Goal: Register for event/course

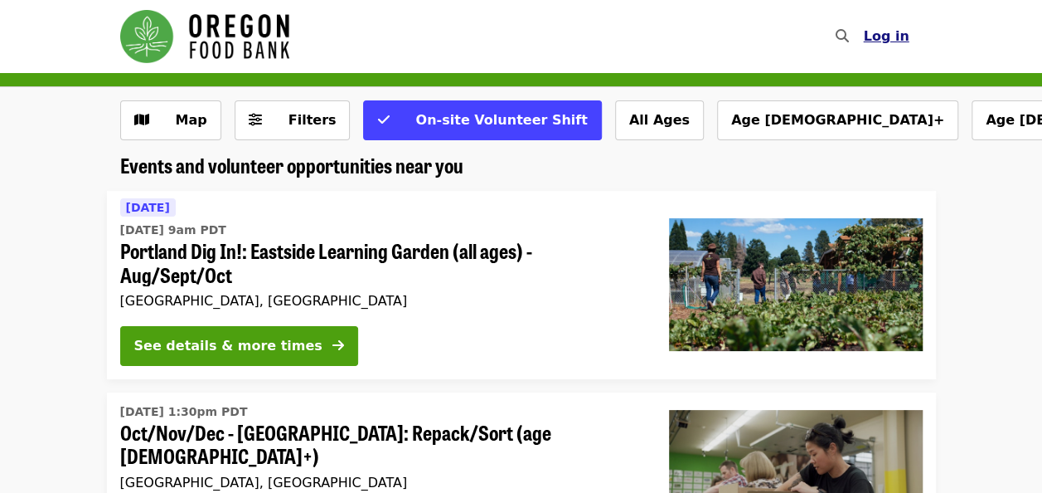
click at [884, 46] on button "Log in" at bounding box center [886, 36] width 72 height 33
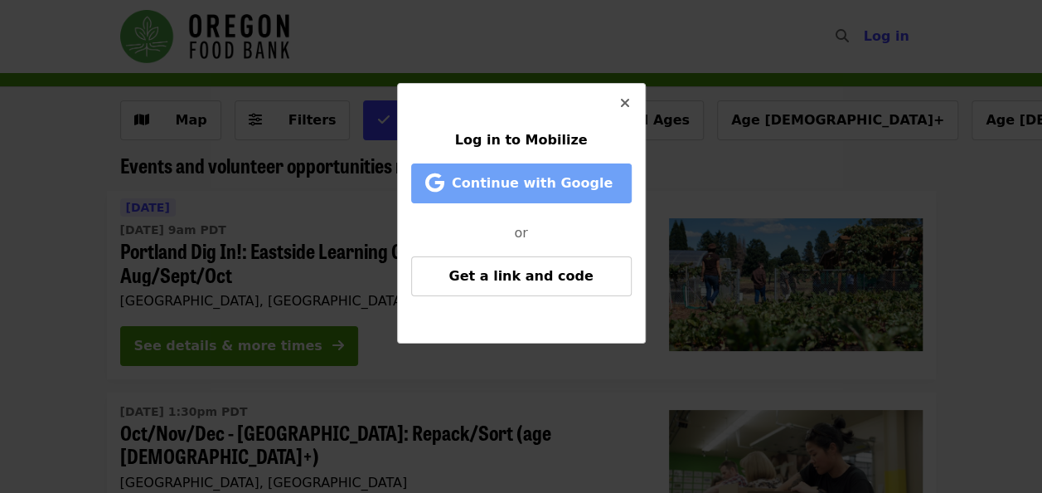
click at [596, 185] on span "Continue with Google" at bounding box center [532, 183] width 161 height 16
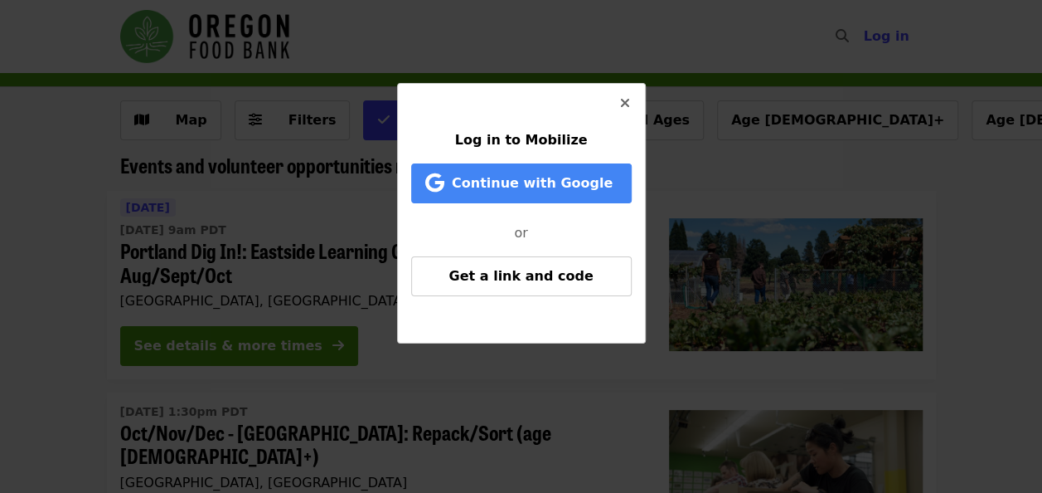
click at [620, 101] on icon "times icon" at bounding box center [625, 103] width 10 height 16
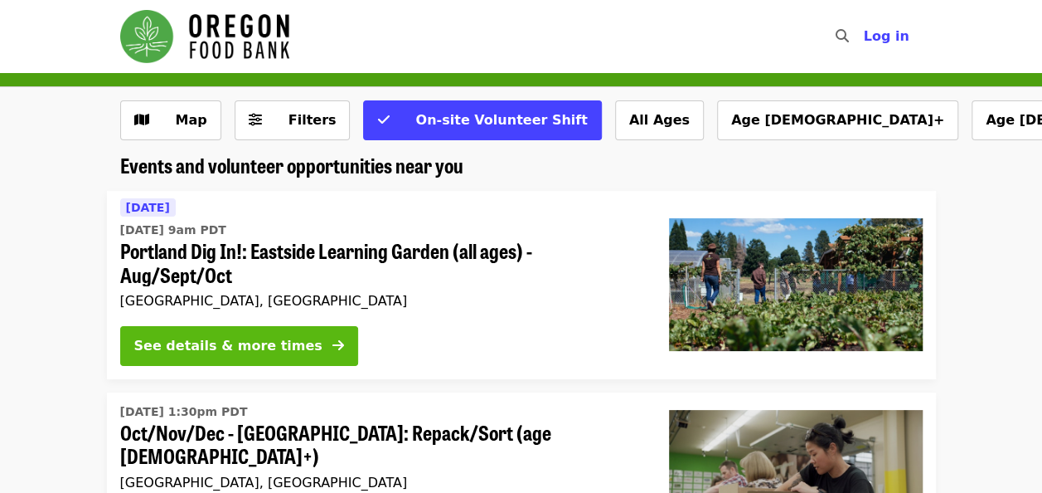
click at [176, 336] on div "See details & more times" at bounding box center [228, 346] width 188 height 20
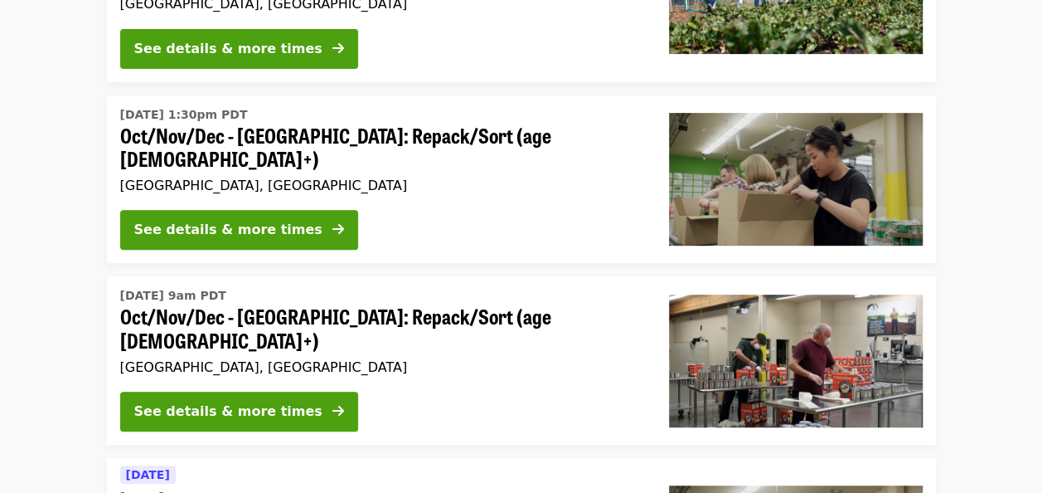
scroll to position [299, 0]
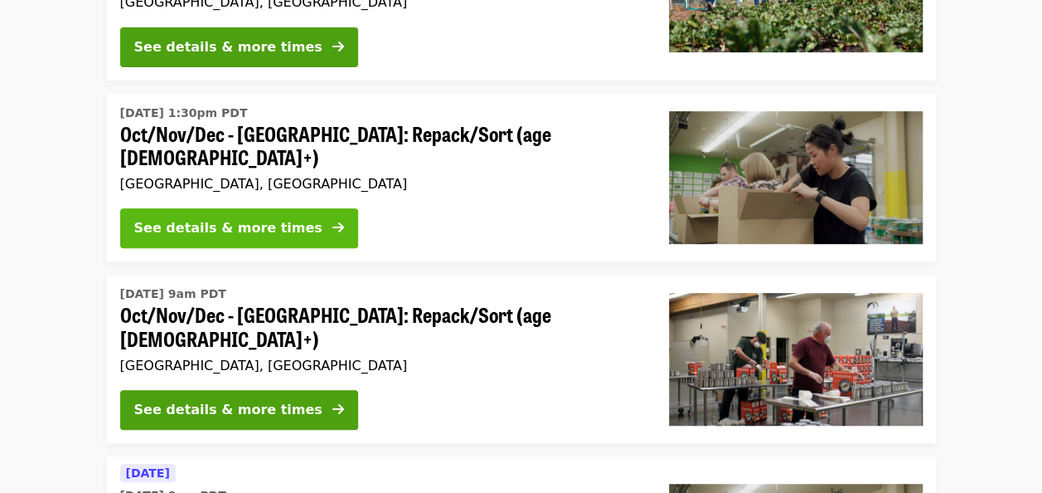
click at [171, 224] on div "See details & more times" at bounding box center [228, 228] width 188 height 20
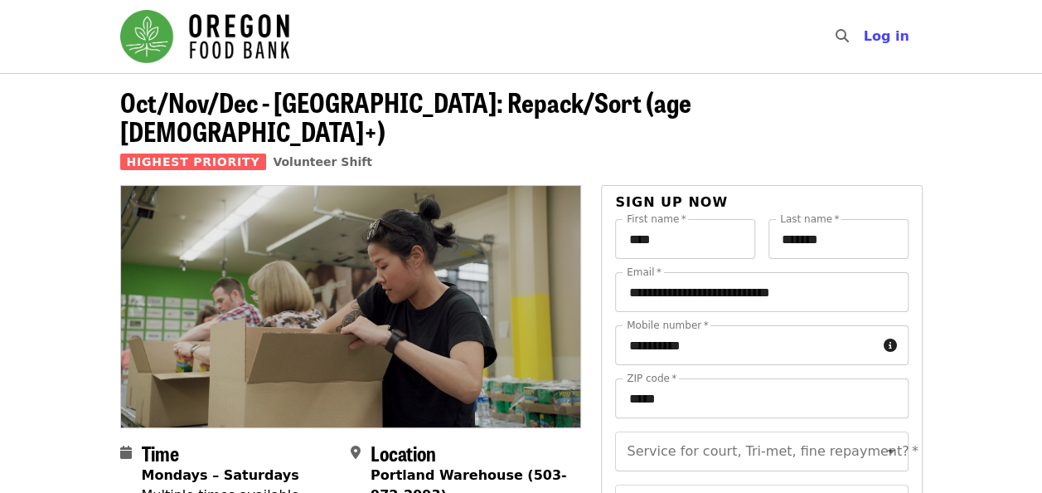
click at [899, 41] on span "Log in" at bounding box center [886, 36] width 46 height 16
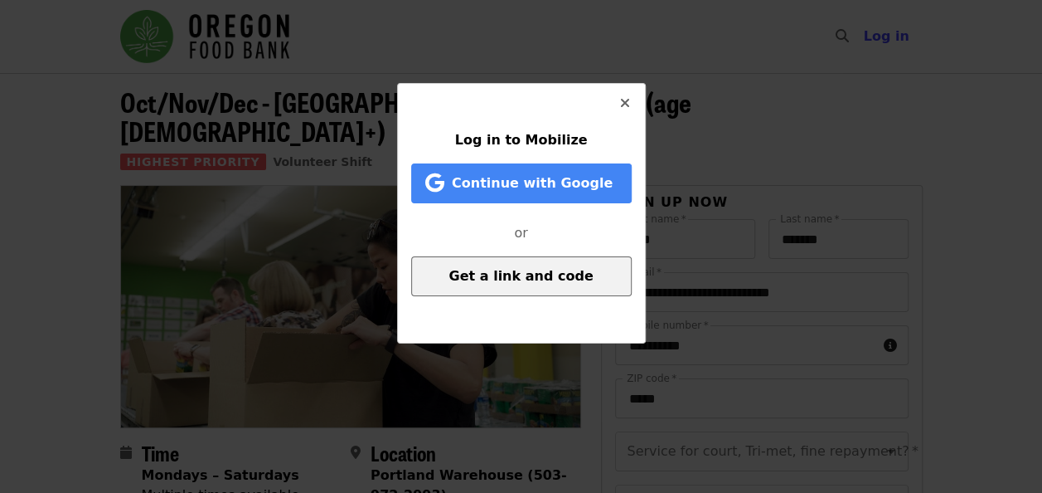
click at [532, 275] on span "Get a link and code" at bounding box center [521, 276] width 144 height 16
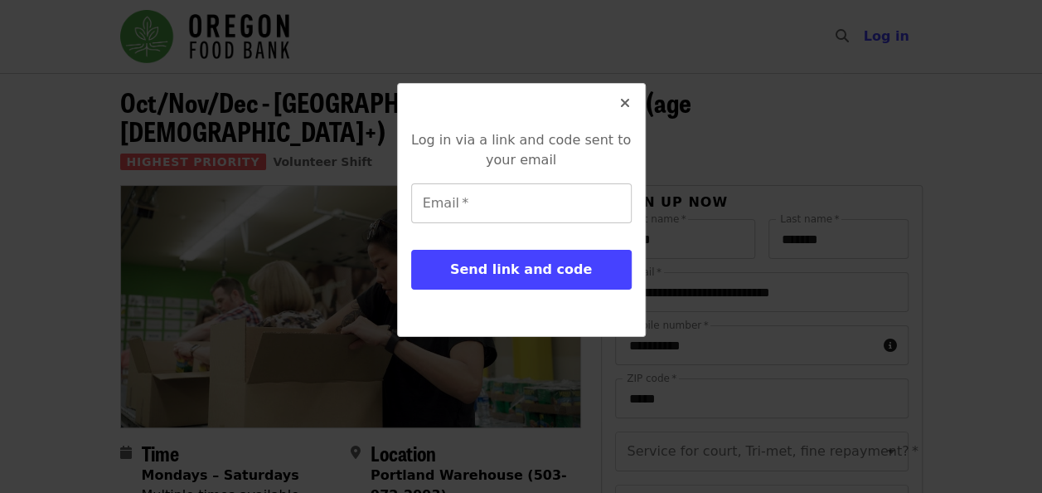
click at [449, 199] on input "Email   *" at bounding box center [521, 203] width 221 height 40
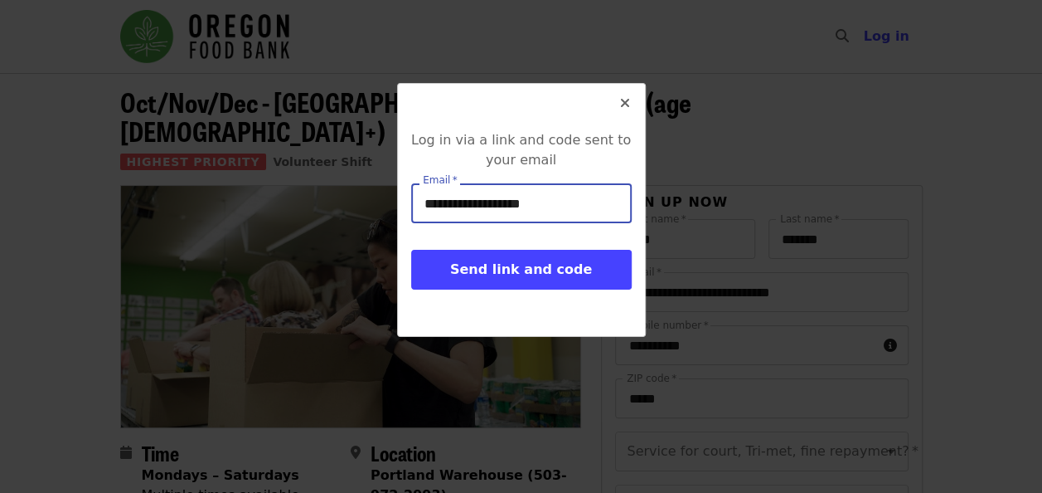
type input "**********"
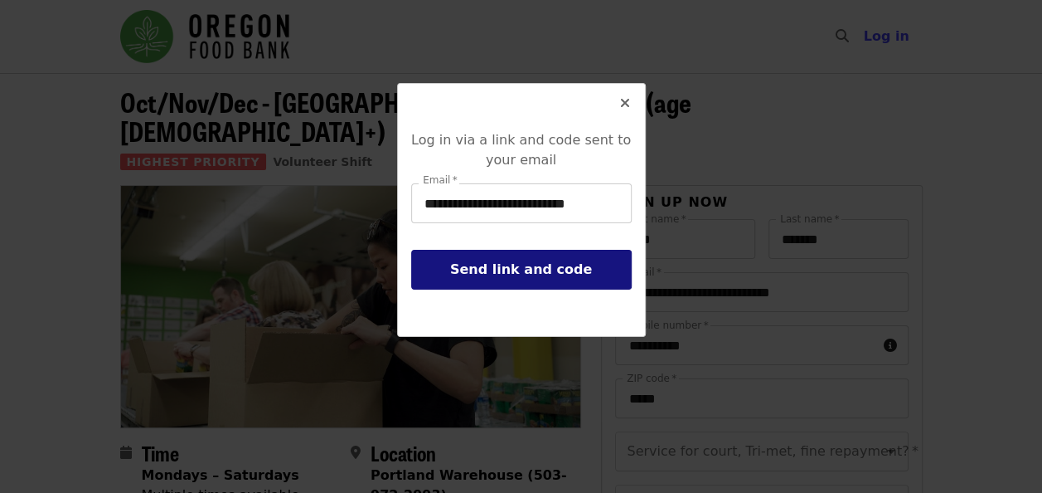
click at [503, 272] on span "Send link and code" at bounding box center [521, 269] width 142 height 16
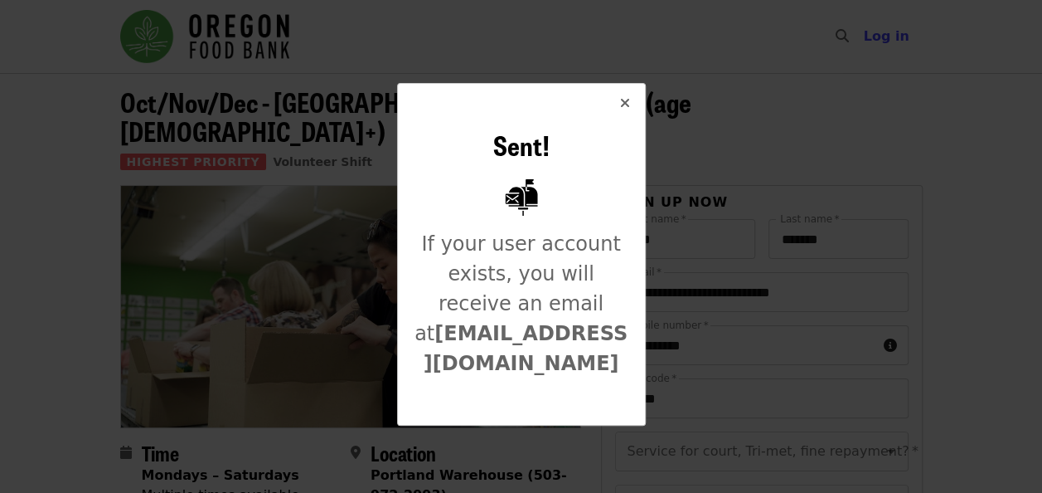
click at [625, 100] on icon "times icon" at bounding box center [625, 103] width 10 height 16
